Goal: Task Accomplishment & Management: Complete application form

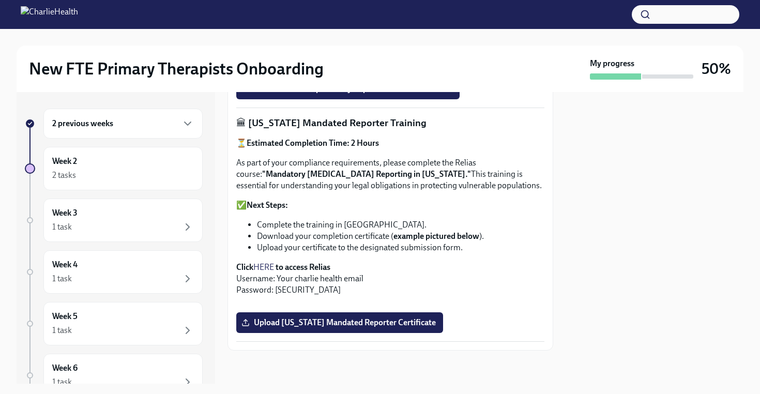
scroll to position [735, 0]
click at [299, 323] on span "Upload [US_STATE] Mandated Reporter Certificate" at bounding box center [340, 323] width 192 height 10
click at [0, 0] on input "Upload [US_STATE] Mandated Reporter Certificate" at bounding box center [0, 0] width 0 height 0
click at [170, 161] on div "Week 2 2 tasks" at bounding box center [123, 169] width 142 height 26
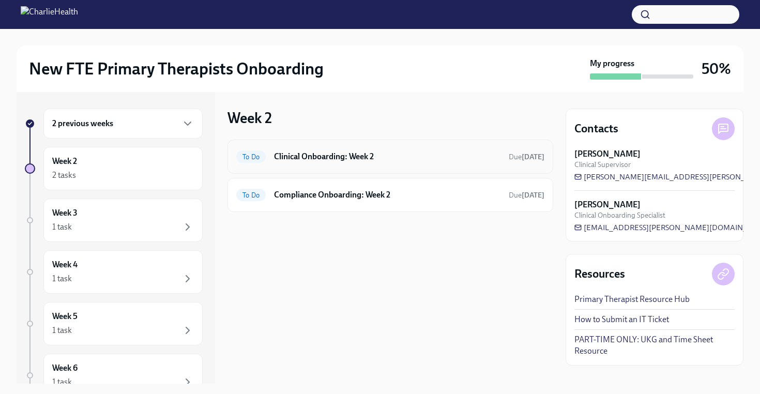
click at [372, 158] on h6 "Clinical Onboarding: Week 2" at bounding box center [387, 156] width 227 height 11
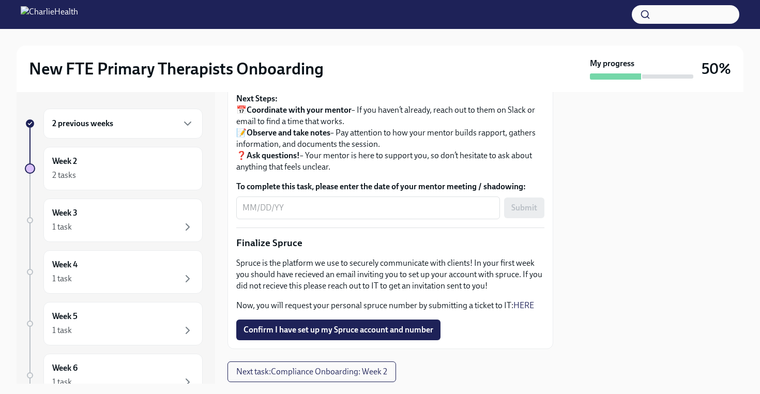
scroll to position [1249, 0]
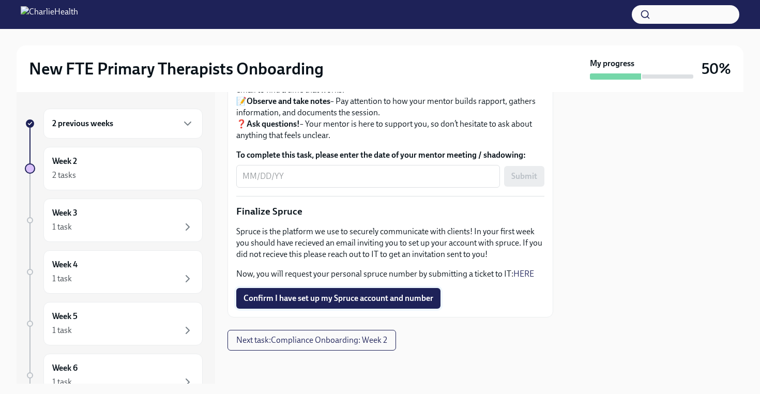
click at [416, 301] on span "Confirm I have set up my Spruce account and number" at bounding box center [339, 298] width 190 height 10
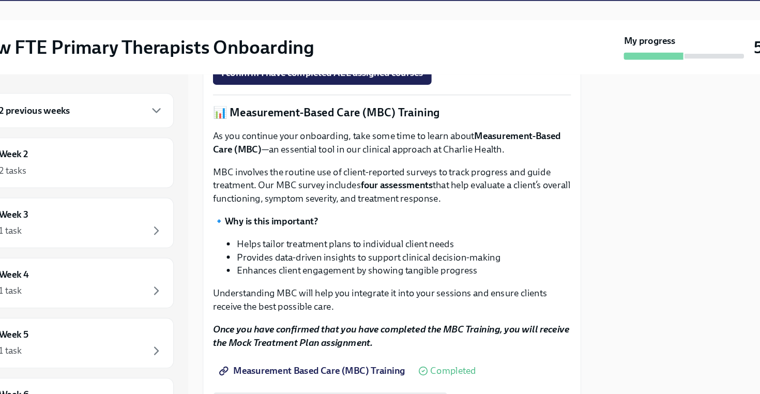
scroll to position [424, 0]
